Goal: Entertainment & Leisure: Consume media (video, audio)

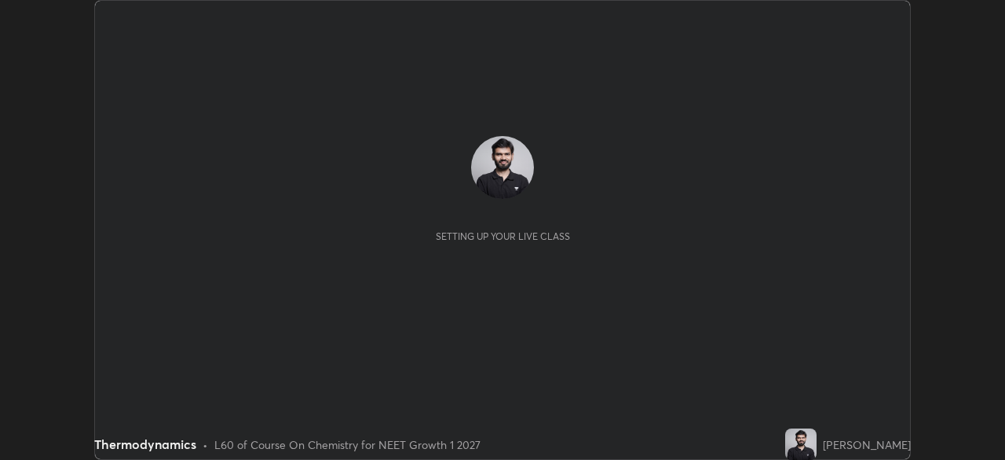
scroll to position [460, 1005]
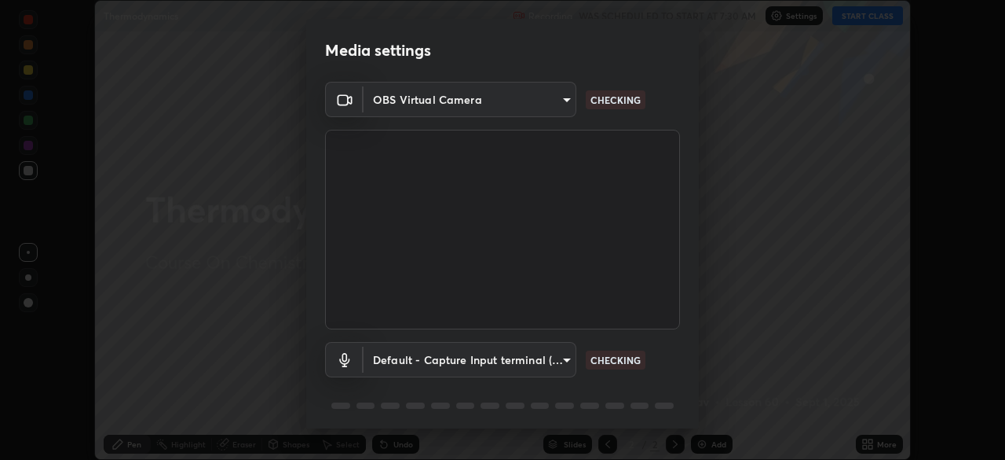
type input "f44939252cec670a7c81aafead478e6b9f15b20a1b8f1ae8dba2619045631b1c"
type input "default"
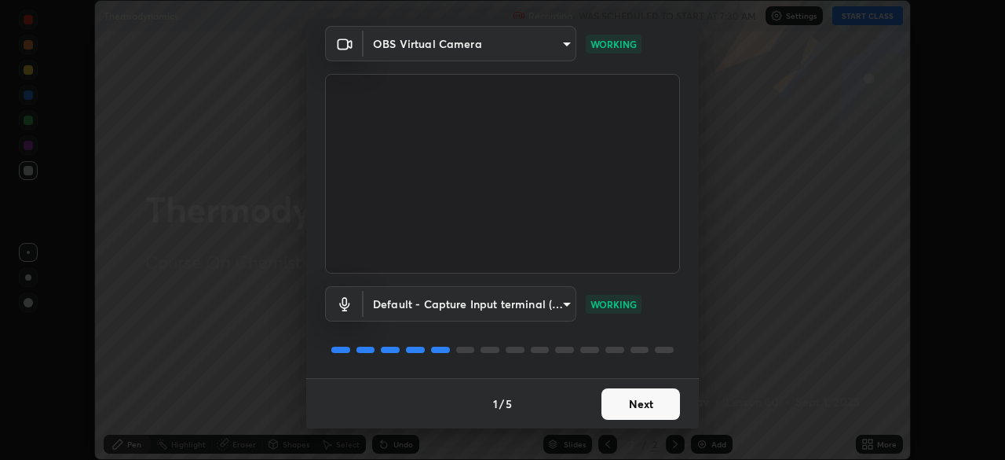
click at [623, 400] on button "Next" at bounding box center [641, 403] width 79 height 31
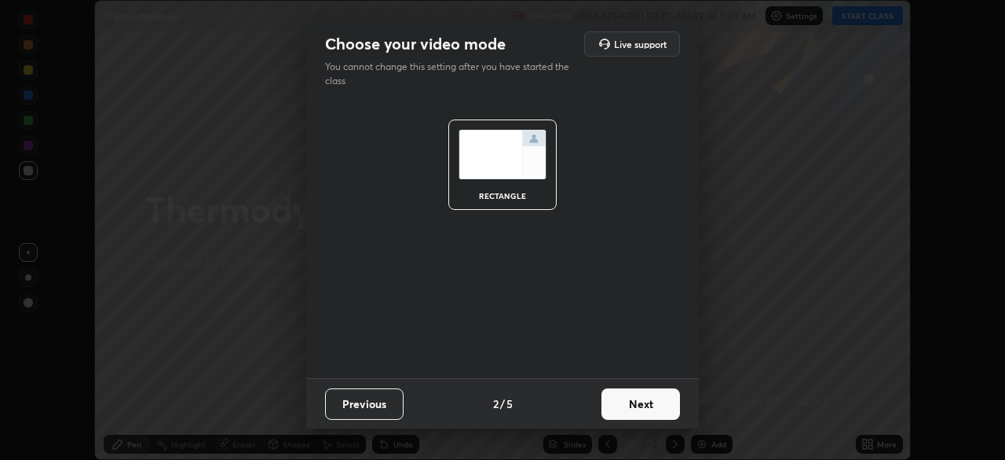
click at [628, 404] on button "Next" at bounding box center [641, 403] width 79 height 31
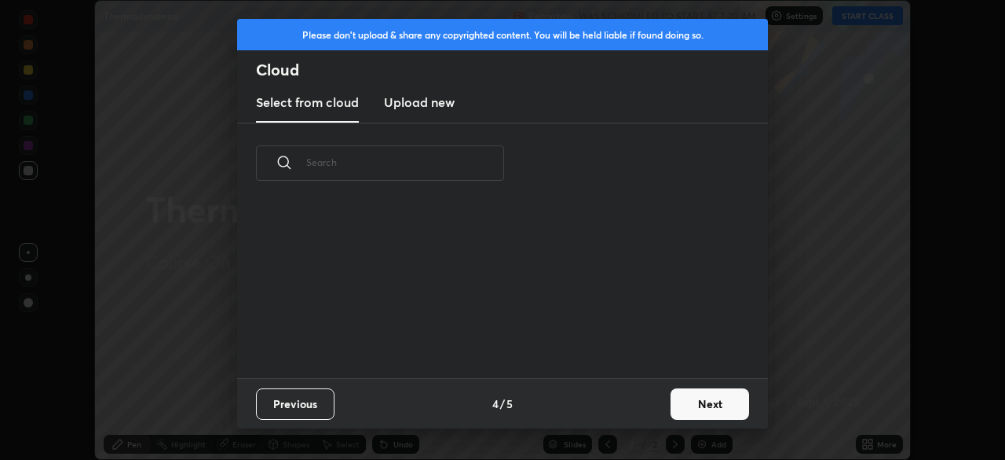
click at [655, 411] on div "Previous 4 / 5 Next" at bounding box center [502, 403] width 531 height 50
click at [673, 412] on button "Next" at bounding box center [710, 403] width 79 height 31
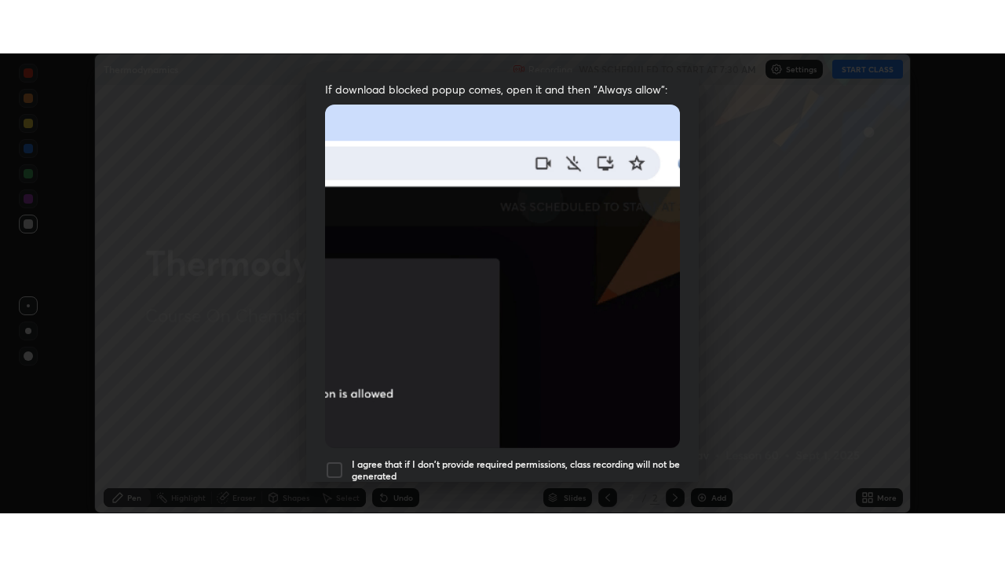
scroll to position [376, 0]
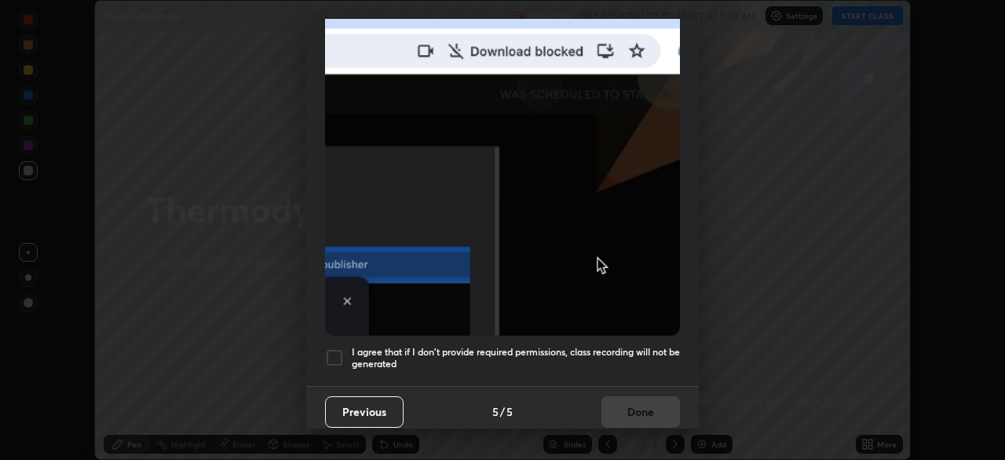
click at [609, 346] on h5 "I agree that if I don't provide required permissions, class recording will not …" at bounding box center [516, 358] width 328 height 24
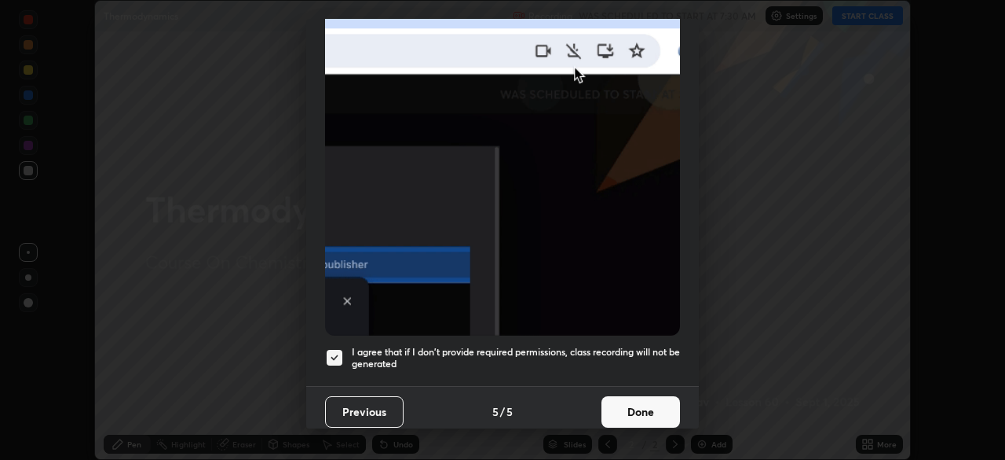
click at [639, 396] on button "Done" at bounding box center [641, 411] width 79 height 31
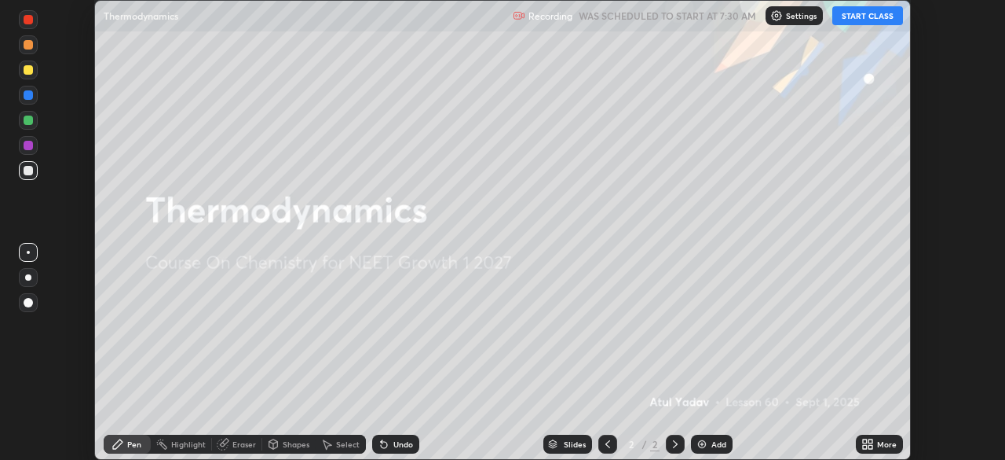
click at [870, 441] on icon at bounding box center [871, 441] width 4 height 4
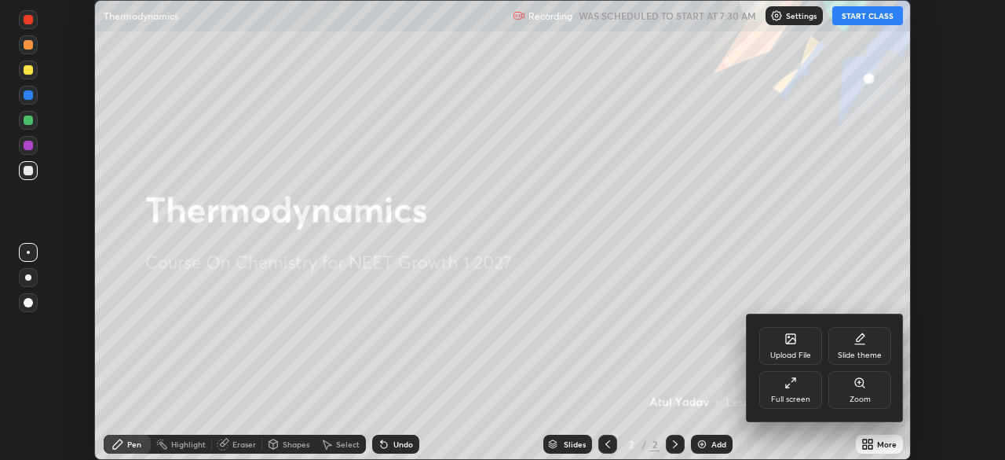
click at [782, 388] on div "Full screen" at bounding box center [791, 390] width 63 height 38
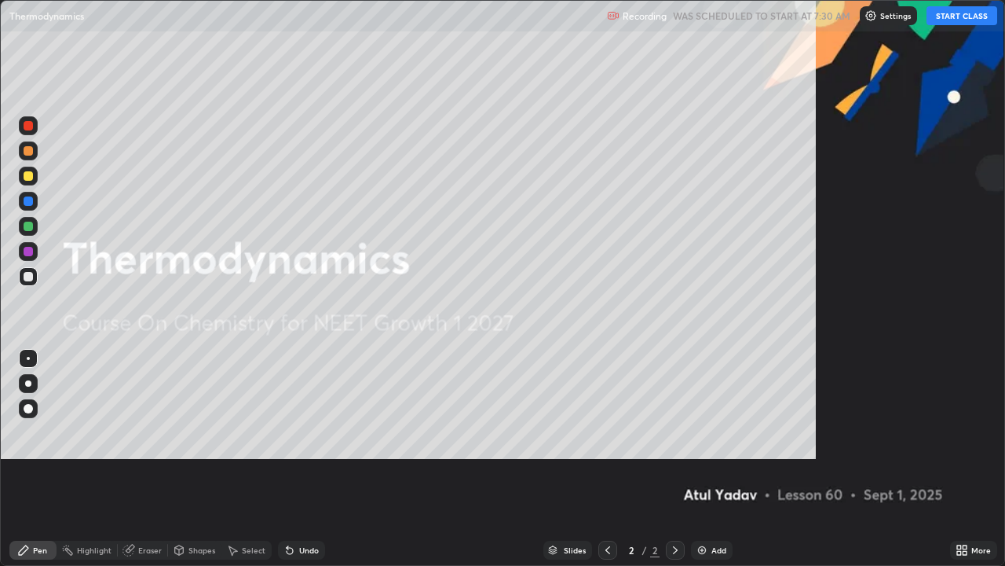
scroll to position [566, 1005]
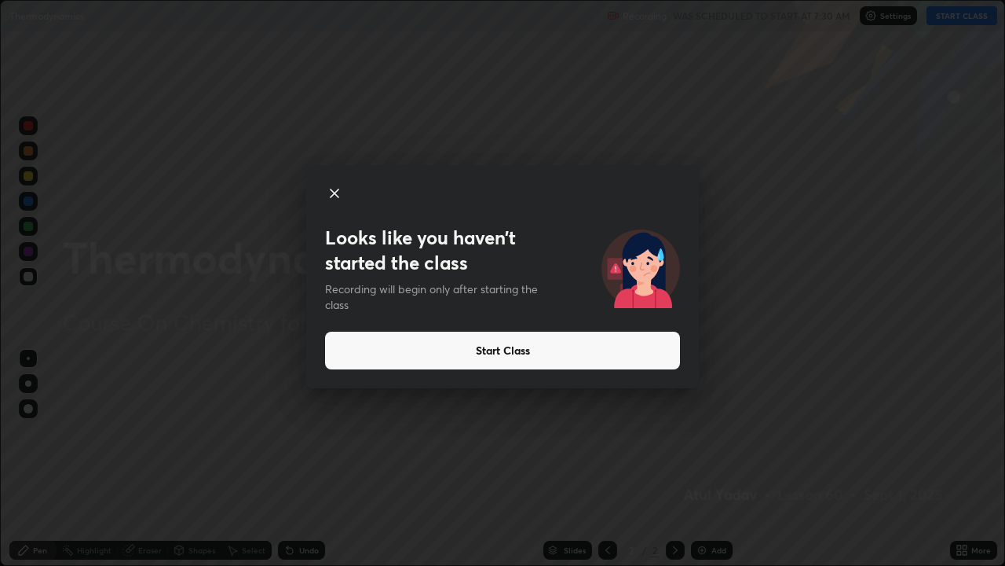
click at [383, 359] on button "Start Class" at bounding box center [502, 350] width 355 height 38
click at [380, 351] on button "Start Class" at bounding box center [502, 350] width 355 height 38
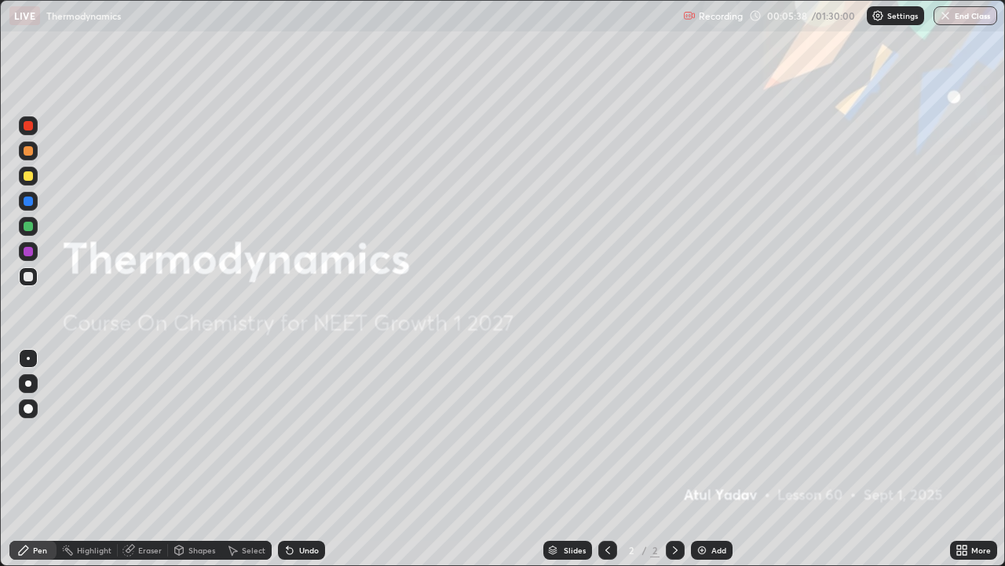
click at [720, 459] on div "Add" at bounding box center [712, 549] width 42 height 19
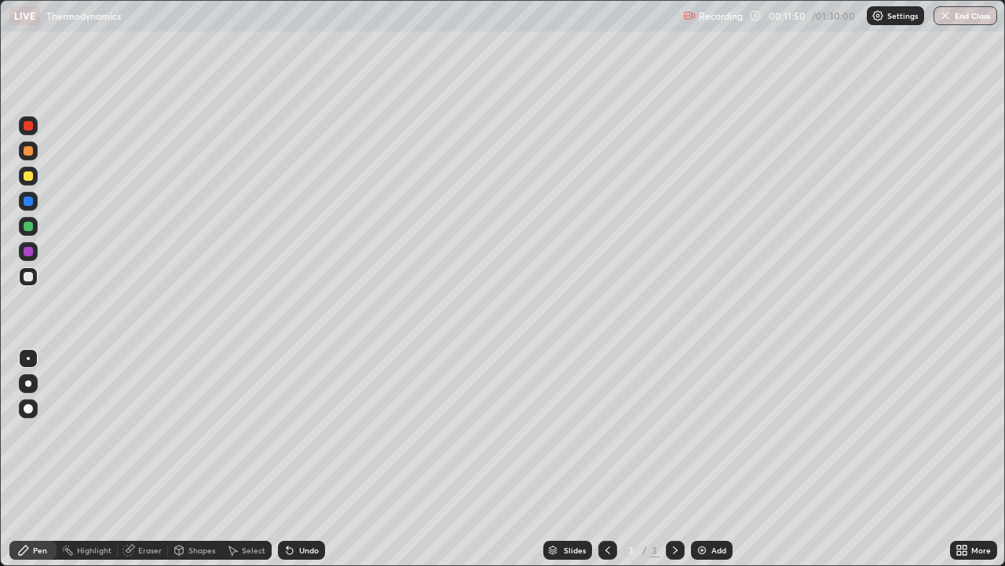
click at [701, 459] on img at bounding box center [702, 550] width 13 height 13
click at [308, 459] on div "Undo" at bounding box center [309, 550] width 20 height 8
click at [31, 127] on div at bounding box center [28, 125] width 9 height 9
click at [145, 459] on div "Eraser" at bounding box center [150, 550] width 24 height 8
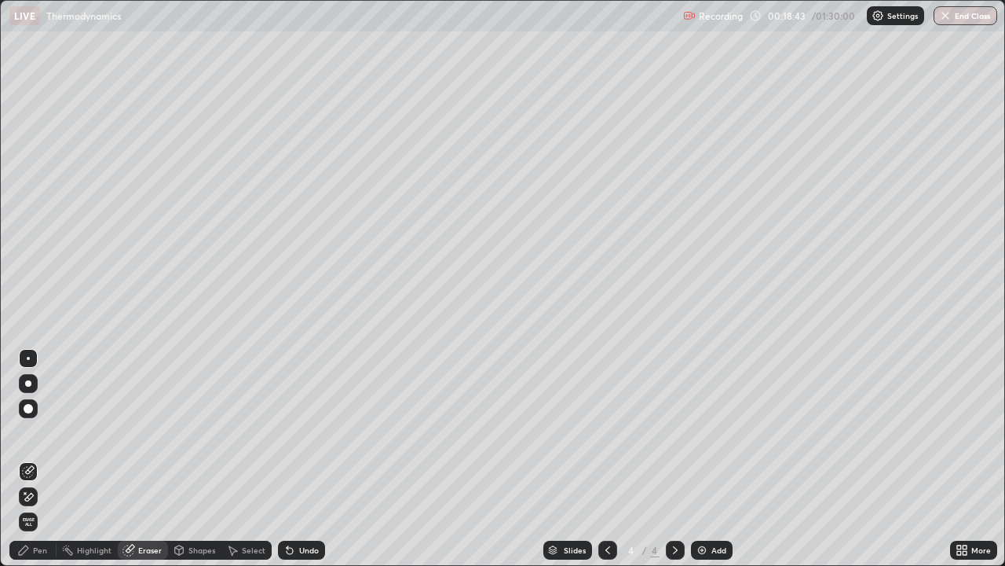
click at [35, 459] on div "Pen" at bounding box center [40, 550] width 14 height 8
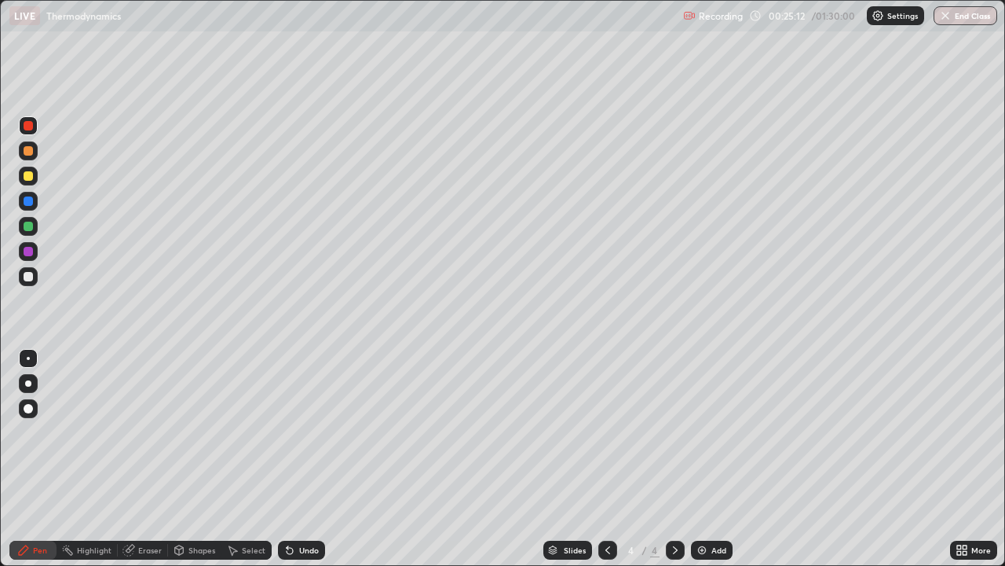
click at [709, 459] on div "Add" at bounding box center [712, 549] width 42 height 19
click at [28, 383] on div at bounding box center [28, 383] width 6 height 6
click at [31, 228] on div at bounding box center [28, 226] width 9 height 9
click at [149, 459] on div "Eraser" at bounding box center [143, 549] width 50 height 19
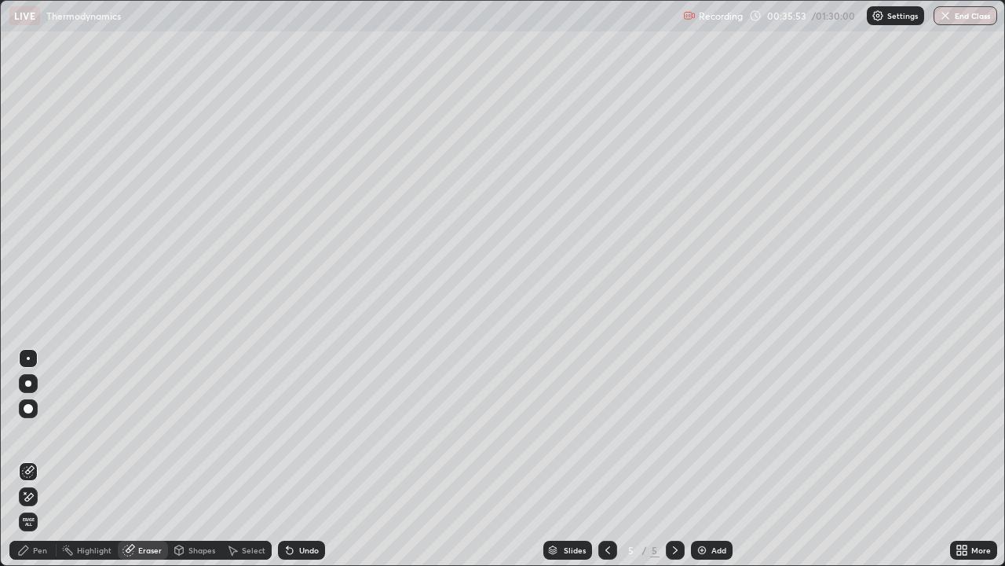
click at [29, 459] on icon at bounding box center [29, 497] width 9 height 8
click at [38, 459] on div "Pen" at bounding box center [40, 550] width 14 height 8
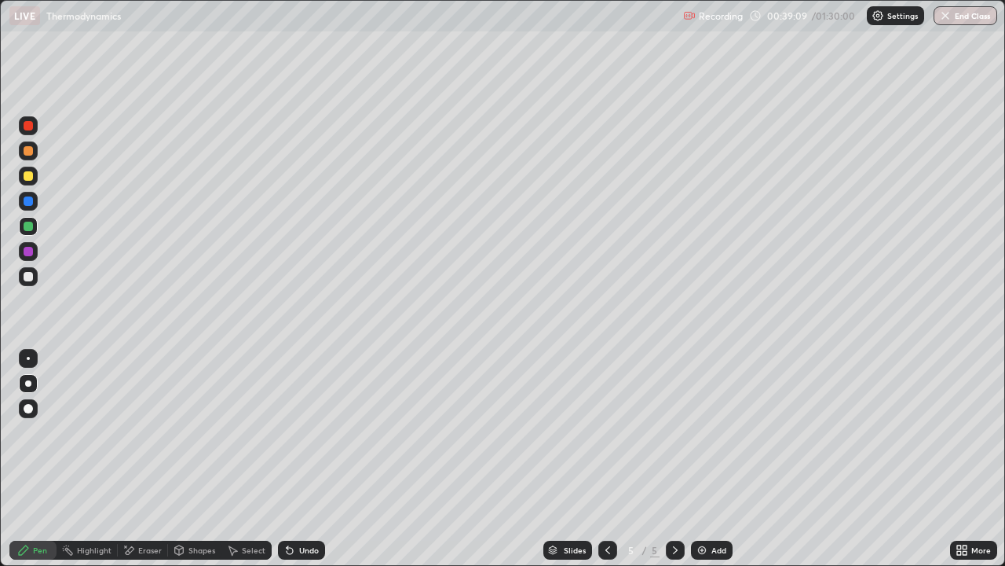
click at [304, 459] on div "Undo" at bounding box center [301, 549] width 47 height 19
click at [137, 459] on div "Eraser" at bounding box center [143, 549] width 50 height 19
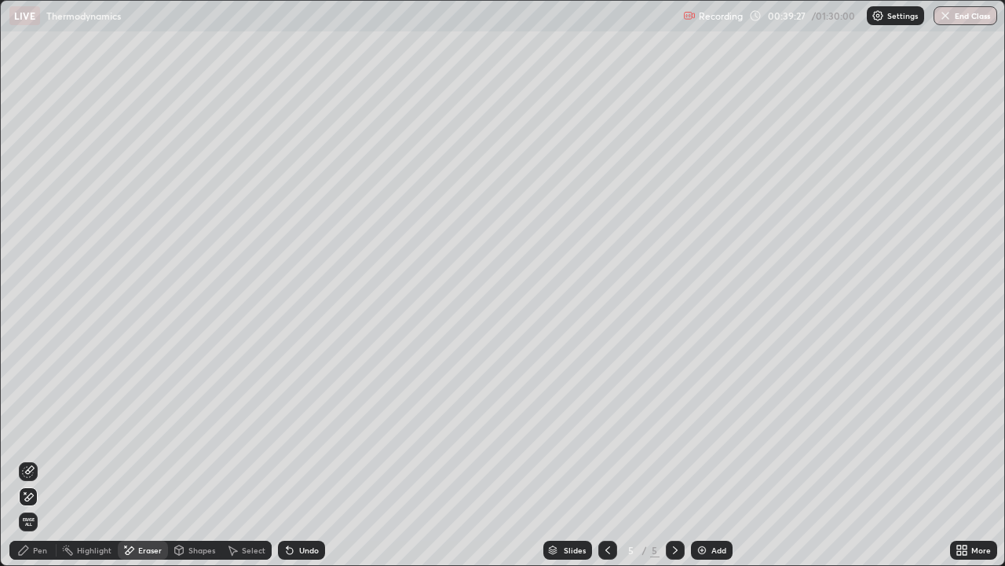
click at [33, 459] on div "Pen" at bounding box center [32, 549] width 47 height 19
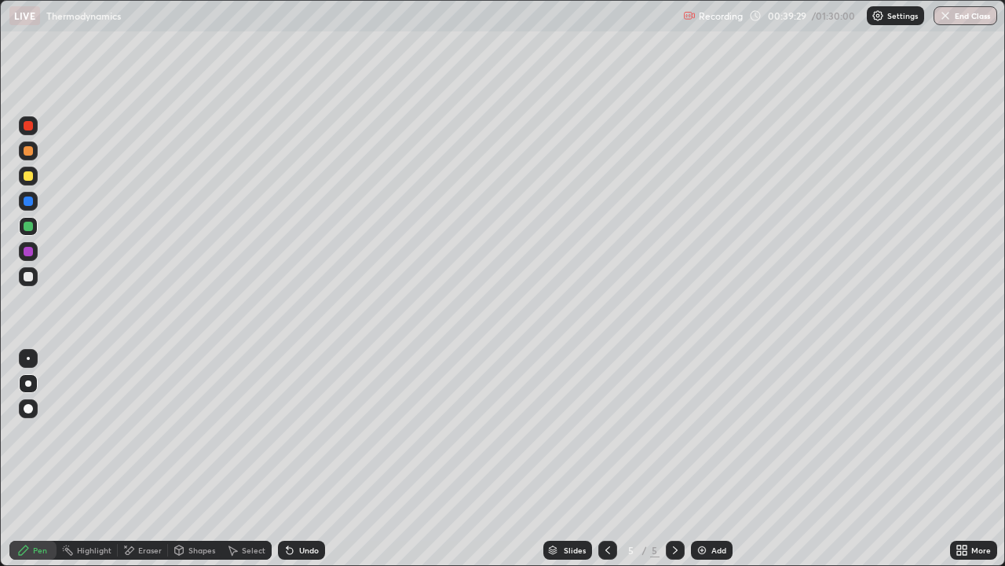
click at [29, 276] on div at bounding box center [28, 276] width 9 height 9
click at [34, 229] on div at bounding box center [28, 226] width 19 height 19
click at [295, 459] on div "Undo" at bounding box center [301, 549] width 47 height 19
click at [293, 459] on icon at bounding box center [290, 550] width 13 height 13
click at [32, 178] on div at bounding box center [28, 175] width 9 height 9
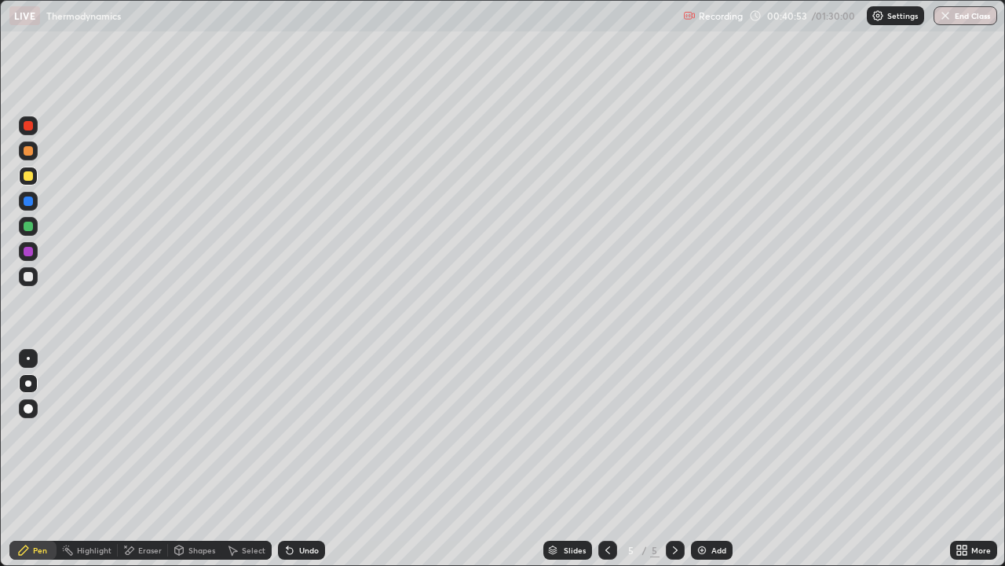
click at [37, 253] on div at bounding box center [28, 251] width 19 height 19
click at [705, 459] on img at bounding box center [702, 550] width 13 height 13
click at [606, 459] on icon at bounding box center [608, 550] width 13 height 13
click at [674, 459] on icon at bounding box center [675, 550] width 13 height 13
click at [147, 459] on div "Eraser" at bounding box center [150, 550] width 24 height 8
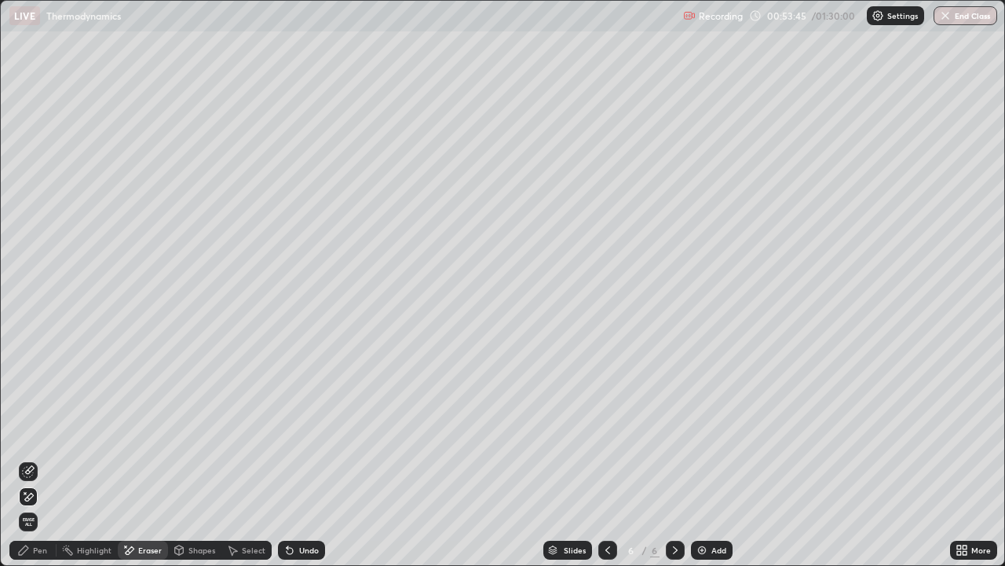
click at [45, 459] on div "Pen" at bounding box center [40, 550] width 14 height 8
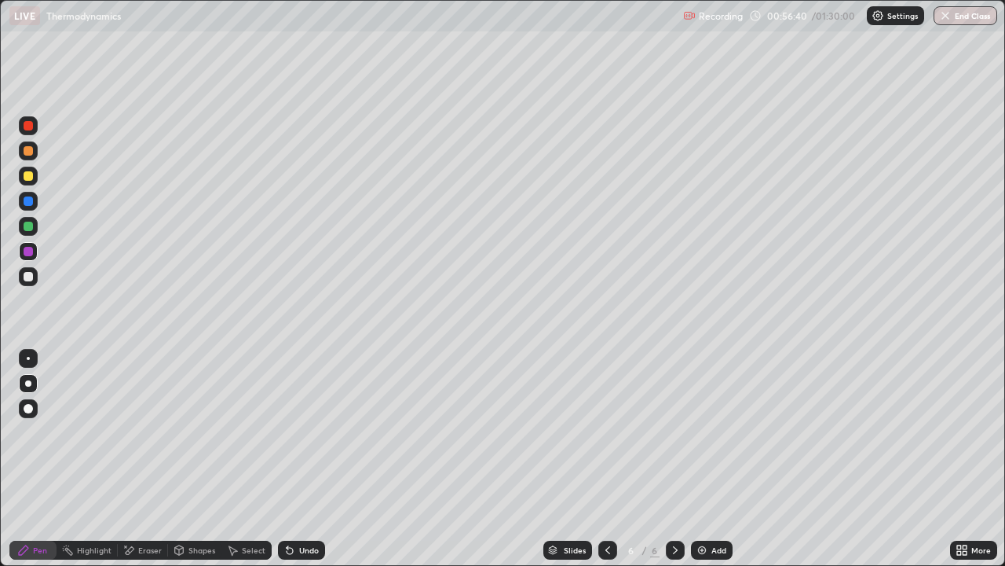
click at [704, 459] on img at bounding box center [702, 550] width 13 height 13
click at [294, 459] on div "Undo" at bounding box center [301, 549] width 47 height 19
click at [303, 459] on div "Undo" at bounding box center [309, 550] width 20 height 8
click at [697, 459] on img at bounding box center [702, 550] width 13 height 13
click at [294, 459] on div "Undo" at bounding box center [301, 549] width 47 height 19
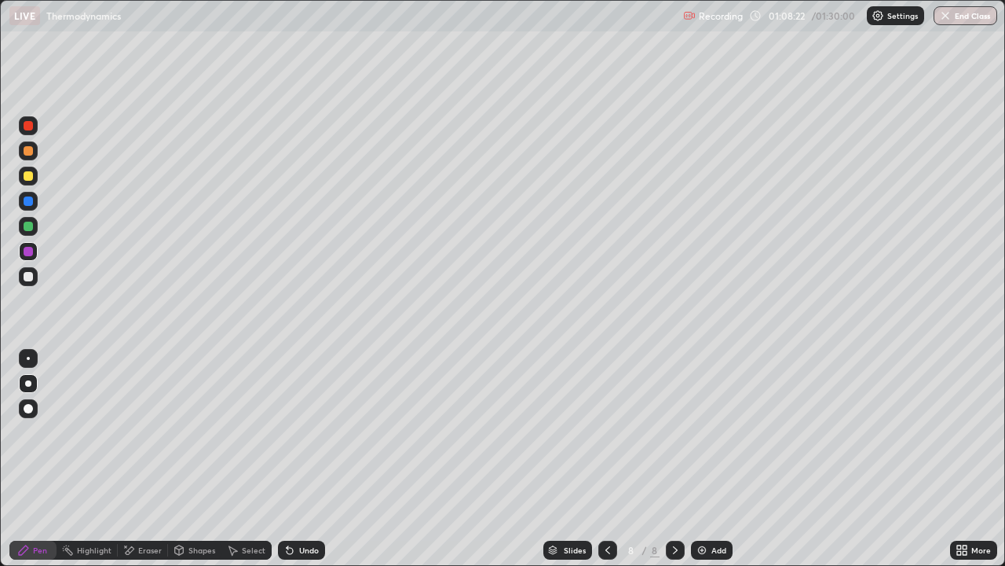
click at [300, 459] on div "Undo" at bounding box center [309, 550] width 20 height 8
click at [303, 459] on div "Undo" at bounding box center [309, 550] width 20 height 8
click at [296, 459] on div "Undo" at bounding box center [301, 549] width 47 height 19
click at [290, 459] on icon at bounding box center [290, 551] width 6 height 6
click at [287, 459] on icon at bounding box center [290, 551] width 6 height 6
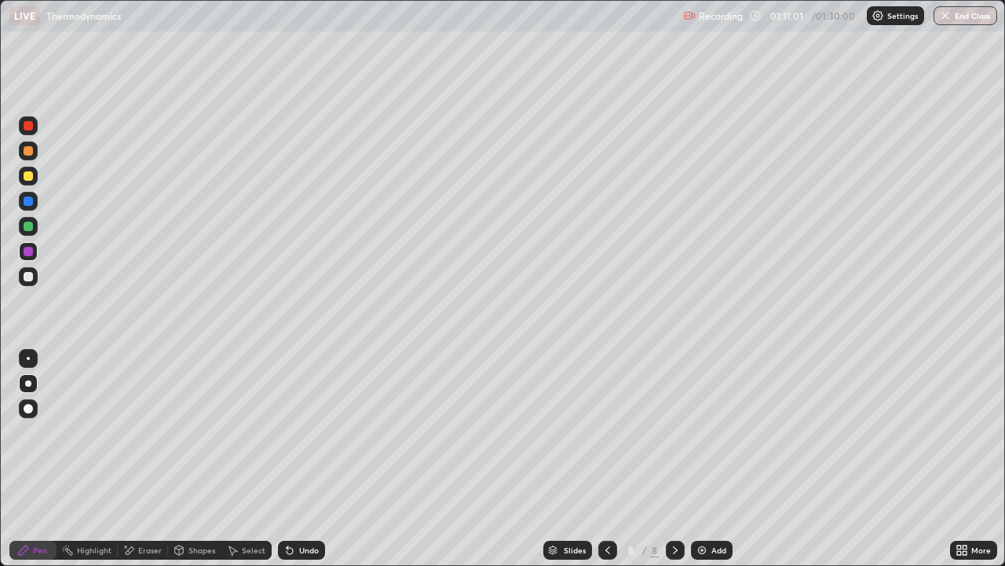
click at [287, 459] on icon at bounding box center [290, 551] width 6 height 6
click at [29, 226] on div at bounding box center [28, 226] width 9 height 9
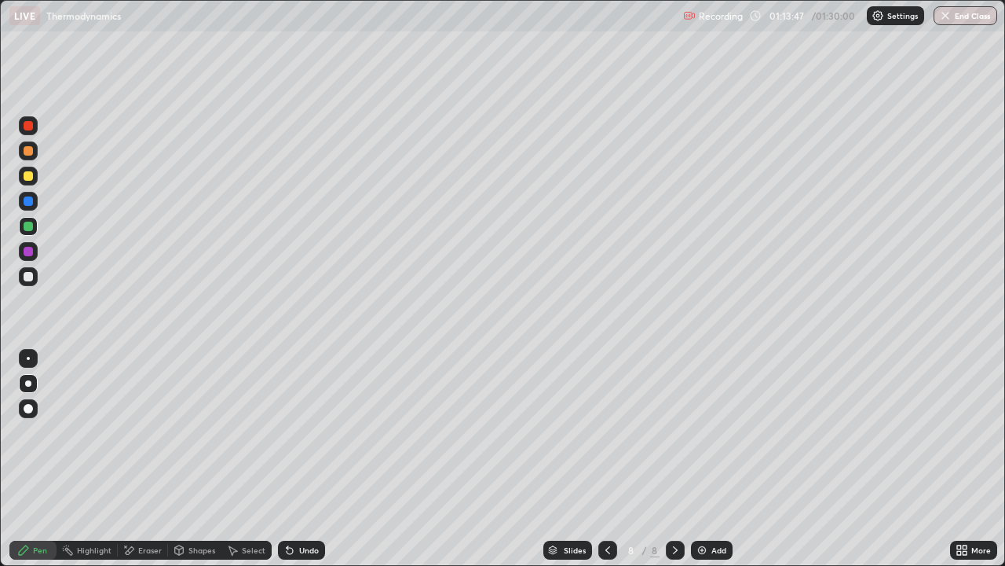
click at [299, 459] on div "Undo" at bounding box center [309, 550] width 20 height 8
click at [301, 459] on div "Undo" at bounding box center [309, 550] width 20 height 8
click at [606, 459] on icon at bounding box center [608, 550] width 13 height 13
click at [672, 459] on icon at bounding box center [675, 550] width 13 height 13
click at [947, 14] on img "button" at bounding box center [946, 15] width 13 height 13
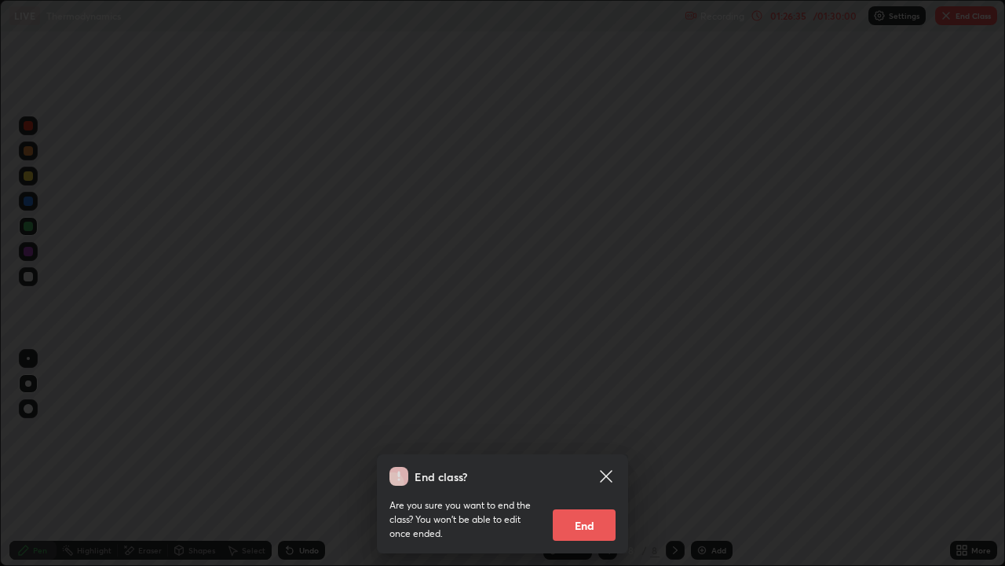
click at [606, 459] on button "End" at bounding box center [584, 524] width 63 height 31
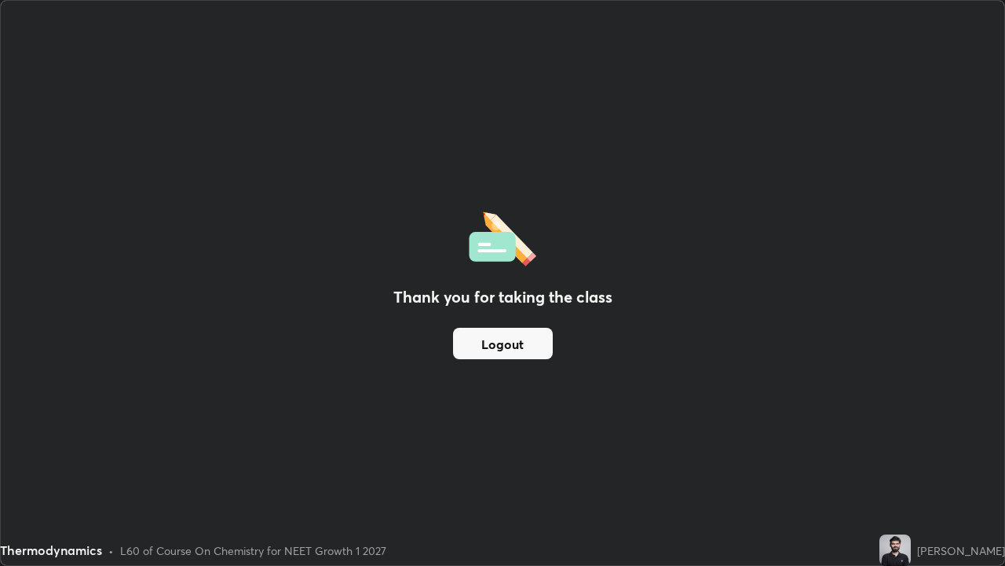
click at [507, 342] on button "Logout" at bounding box center [503, 343] width 100 height 31
